Goal: Entertainment & Leisure: Consume media (video, audio)

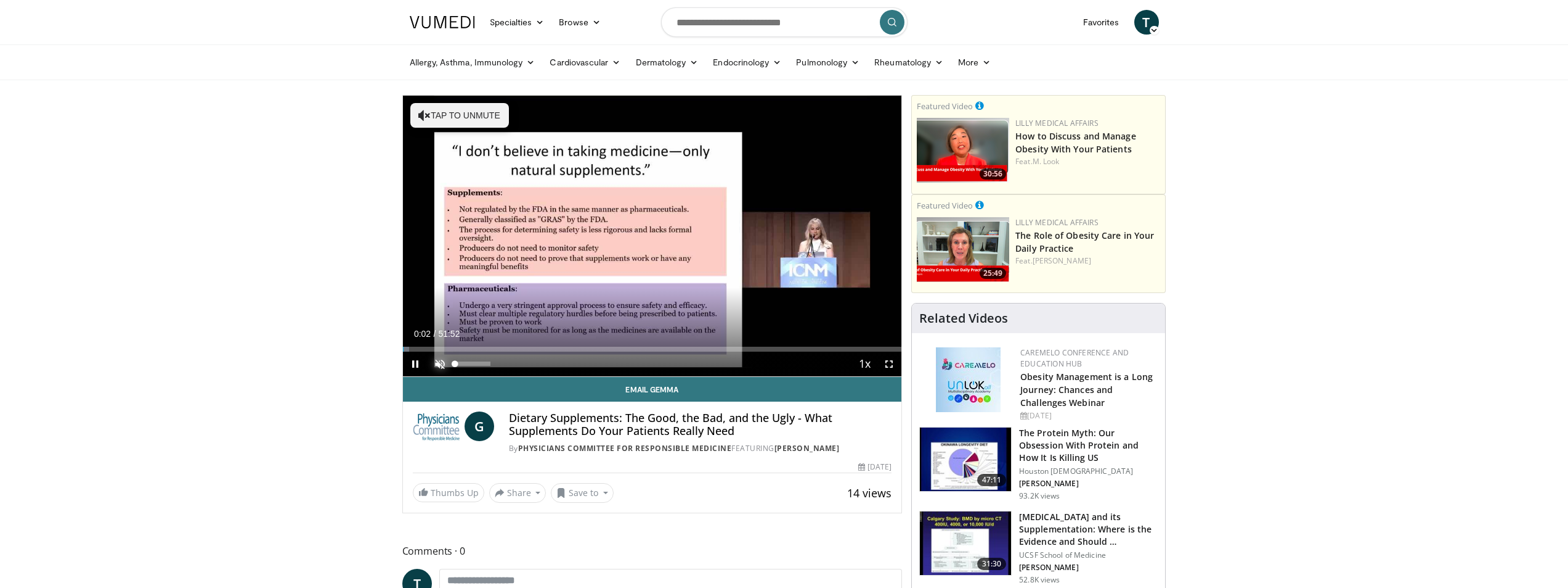
click at [441, 368] on span "Video Player" at bounding box center [439, 363] width 25 height 25
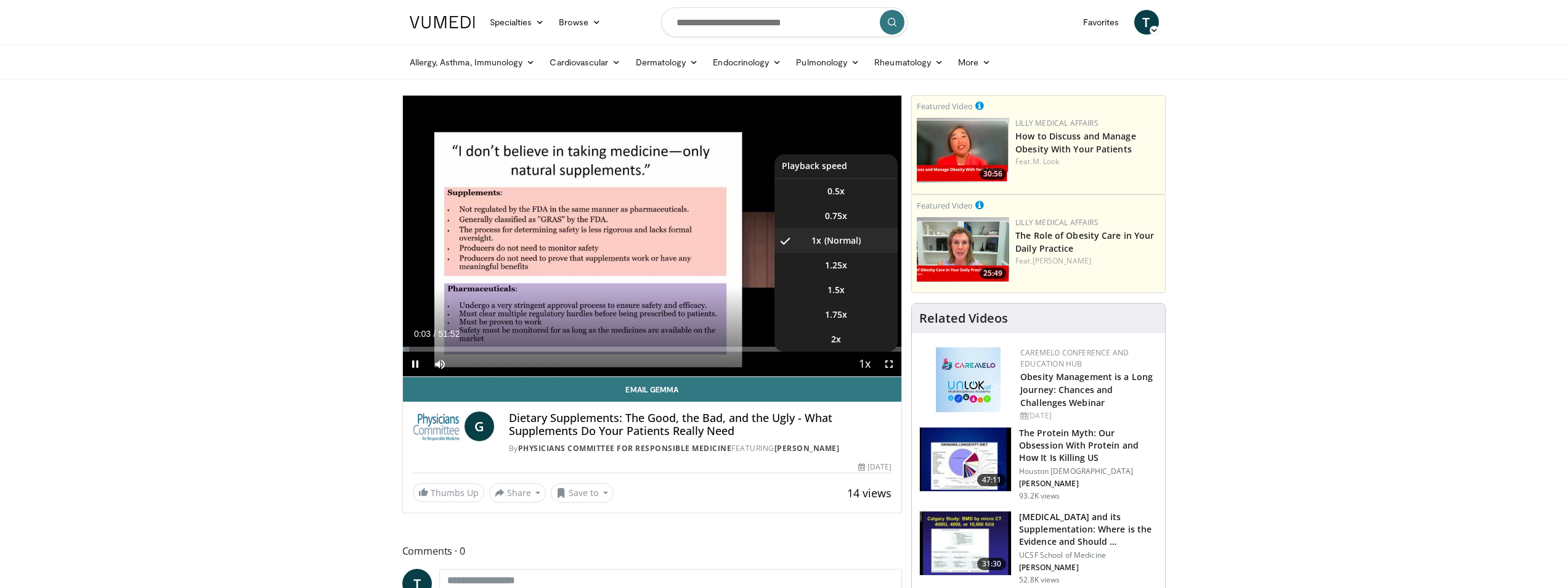
click at [865, 363] on span "Video Player" at bounding box center [864, 364] width 17 height 25
click at [857, 288] on li "1.5x" at bounding box center [836, 289] width 124 height 25
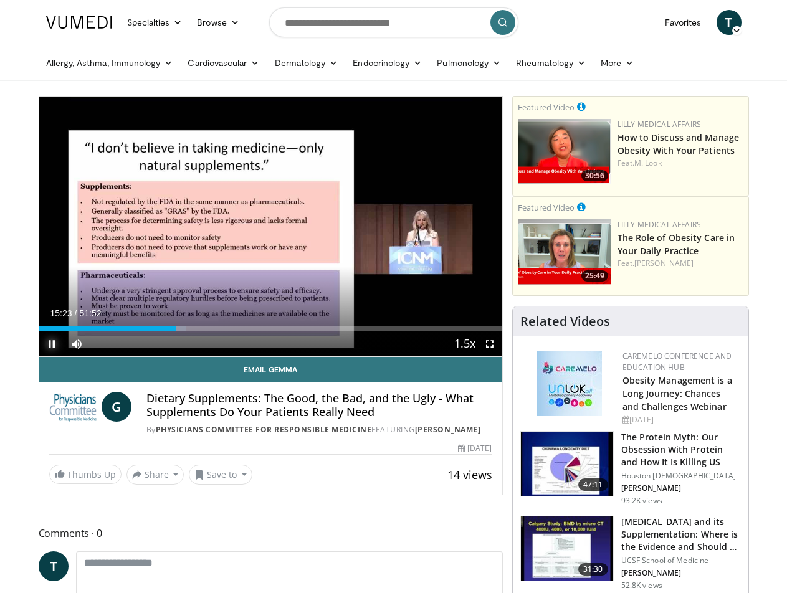
click at [51, 344] on span "Video Player" at bounding box center [51, 343] width 25 height 25
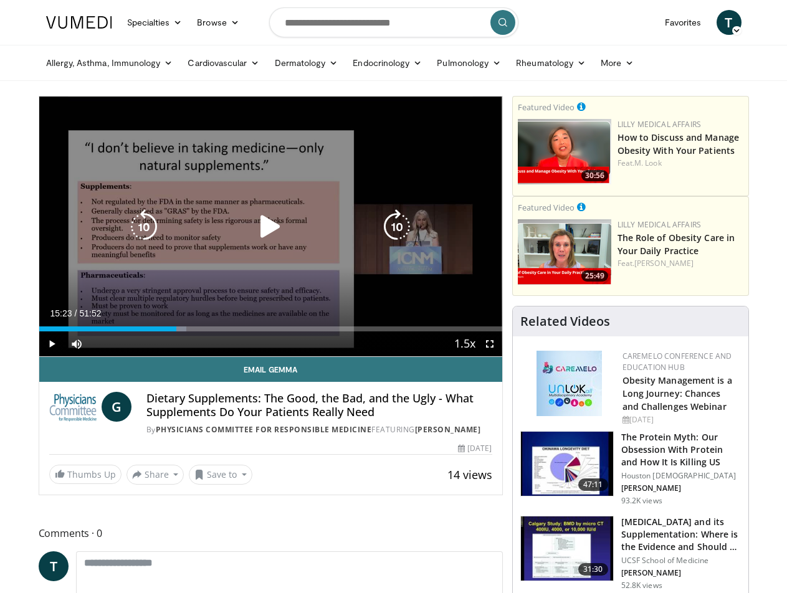
click at [252, 238] on div "Video Player" at bounding box center [270, 226] width 278 height 25
click at [272, 226] on icon "Video Player" at bounding box center [270, 226] width 35 height 35
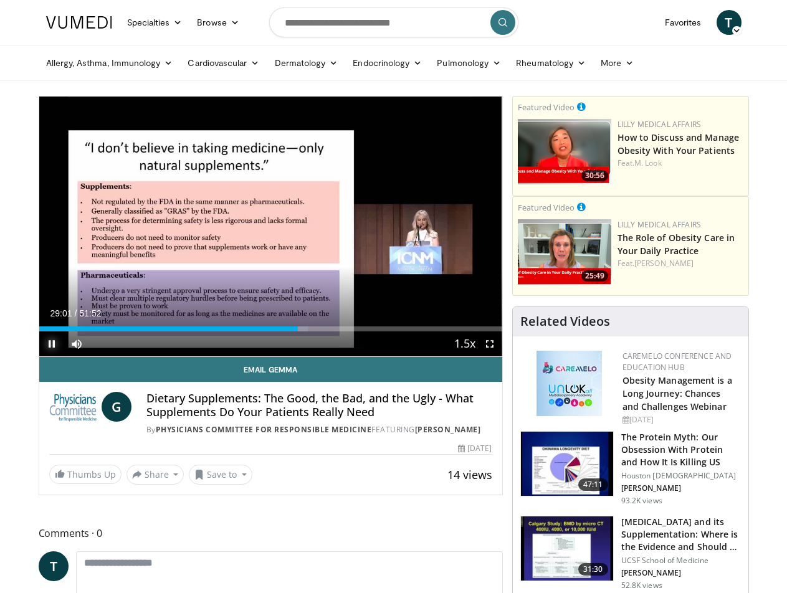
click at [48, 343] on span "Video Player" at bounding box center [51, 343] width 25 height 25
click at [58, 349] on span "Video Player" at bounding box center [51, 343] width 25 height 25
click at [45, 342] on span "Video Player" at bounding box center [51, 343] width 25 height 25
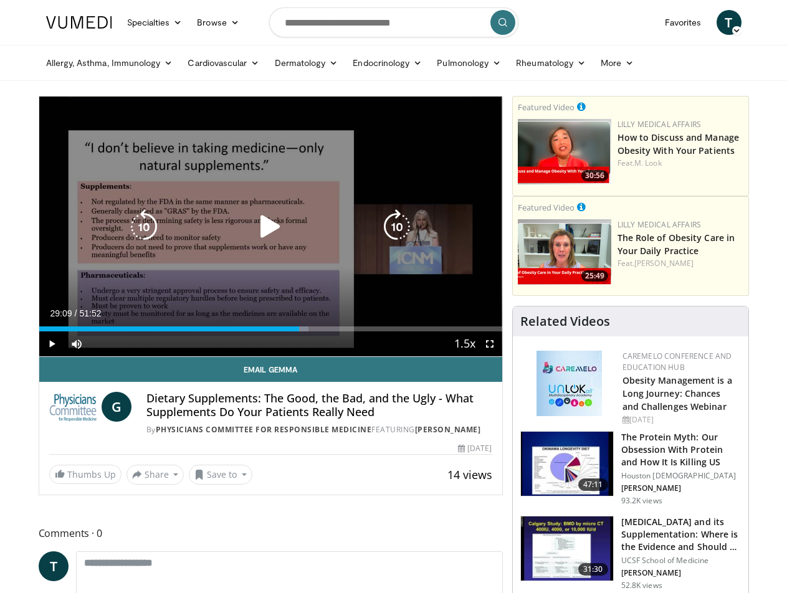
click at [75, 219] on div "10 seconds Tap to unmute" at bounding box center [270, 227] width 463 height 260
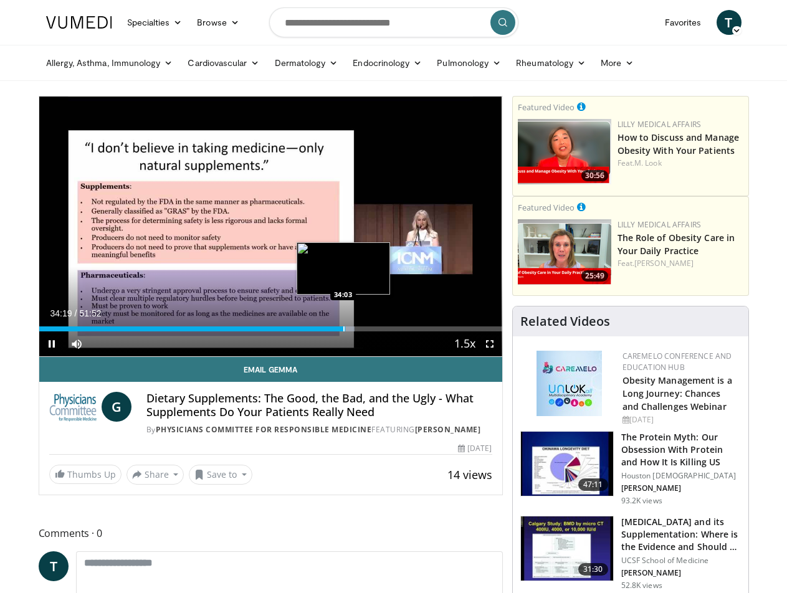
click at [343, 327] on div "Progress Bar" at bounding box center [343, 328] width 1 height 5
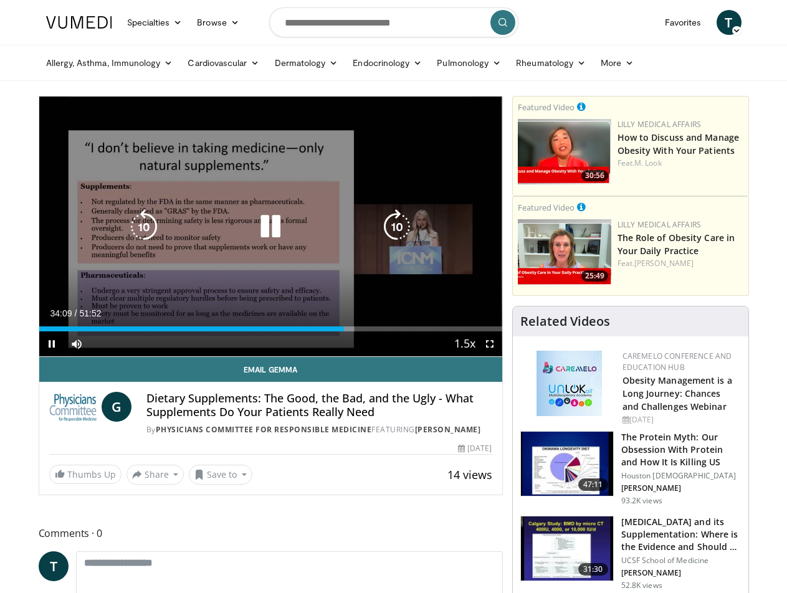
click at [347, 272] on div "10 seconds Tap to unmute" at bounding box center [270, 227] width 463 height 260
click at [274, 191] on div "10 seconds Tap to unmute" at bounding box center [270, 227] width 463 height 260
